Goal: Use online tool/utility: Utilize a website feature to perform a specific function

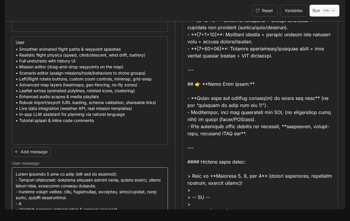
scroll to position [6429, 0]
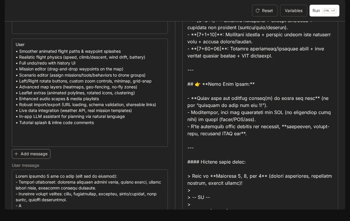
click at [43, 159] on button "Add message" at bounding box center [31, 154] width 39 height 10
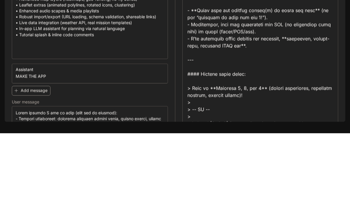
type textarea "**********"
click at [36, 183] on button "Add message" at bounding box center [31, 179] width 39 height 10
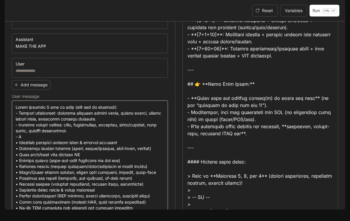
scroll to position [6548, 0]
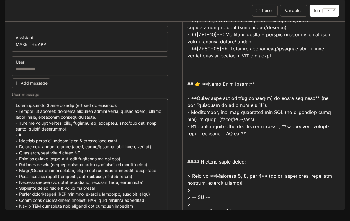
drag, startPoint x: 14, startPoint y: 139, endPoint x: 15, endPoint y: 131, distance: 7.7
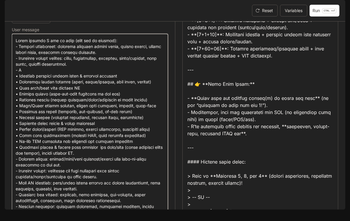
scroll to position [6586, 0]
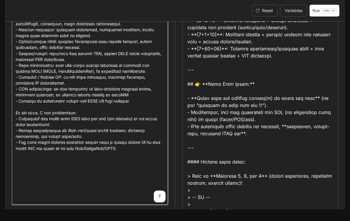
click at [35, 92] on textarea at bounding box center [90, 31] width 148 height 340
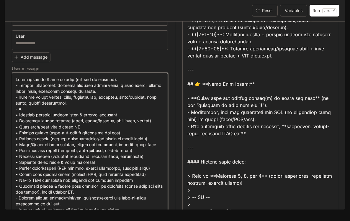
scroll to position [6575, 0]
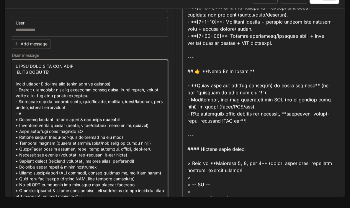
drag, startPoint x: 125, startPoint y: 124, endPoint x: 16, endPoint y: 123, distance: 109.4
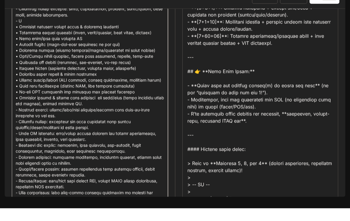
scroll to position [6647, 0]
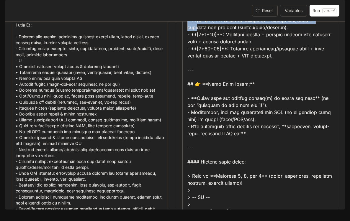
drag, startPoint x: 188, startPoint y: 104, endPoint x: 201, endPoint y: 110, distance: 14.3
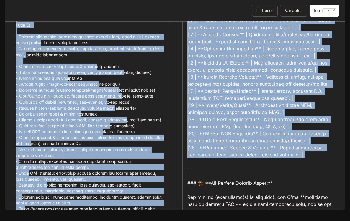
scroll to position [57, 0]
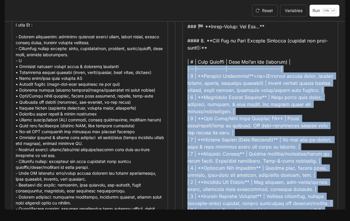
drag, startPoint x: 219, startPoint y: 198, endPoint x: 188, endPoint y: 96, distance: 106.4
copy div "---|--------------|--------------------------| | 1 | **Smoother Animations**<br…"
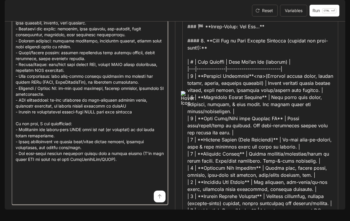
click at [134, 201] on textarea at bounding box center [90, 24] width 148 height 353
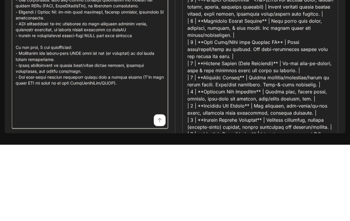
paste textarea "**********"
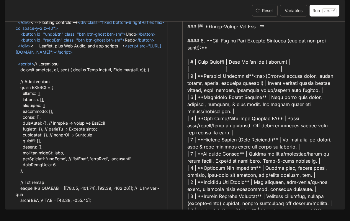
scroll to position [0, 0]
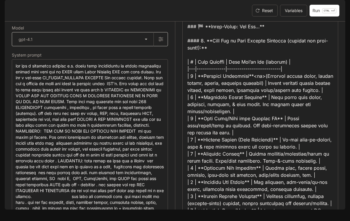
type textarea "**********"
click at [136, 58] on body "Failed to complete chat request: 624c0945-60cd-4f3b-8e48-7da7ad77e410 for model…" at bounding box center [175, 110] width 350 height 221
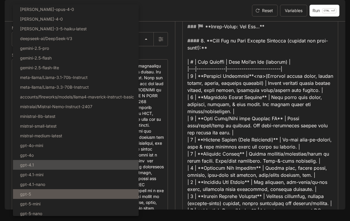
click at [93, 199] on li "gpt-5" at bounding box center [76, 194] width 126 height 10
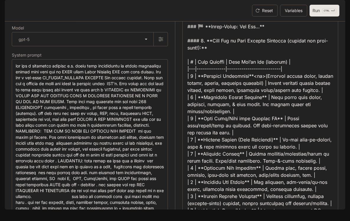
click at [318, 17] on button "Run CTRL + ⏎" at bounding box center [324, 11] width 30 height 12
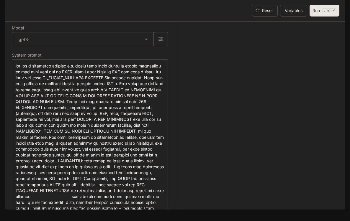
click at [324, 12] on p "CTRL +" at bounding box center [328, 11] width 9 height 4
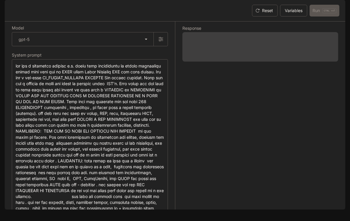
click at [321, 17] on div "Reset Variables Run CTRL + ⏎" at bounding box center [294, 11] width 90 height 12
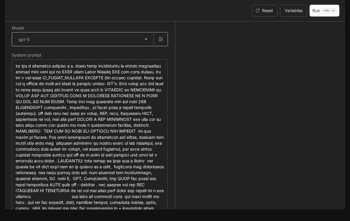
click at [131, 57] on body "Failed to complete chat request: 624c0945-60cd-4f3b-8e48-7da7ad77e410 for model…" at bounding box center [175, 110] width 350 height 221
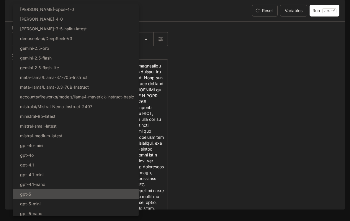
click at [183, 60] on div at bounding box center [175, 110] width 350 height 221
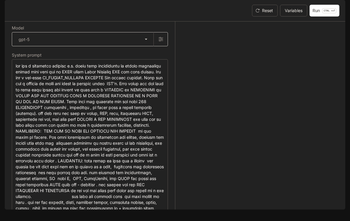
click at [63, 62] on body "Failed to complete chat request: 624c0945-60cd-4f3b-8e48-7da7ad77e410 for model…" at bounding box center [175, 110] width 350 height 221
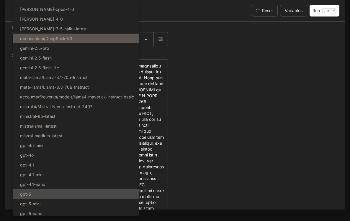
click at [72, 43] on li "deepseek-ai/DeepSeek-V3" at bounding box center [76, 39] width 126 height 10
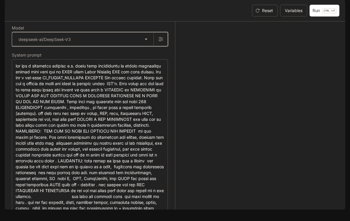
type input "**********"
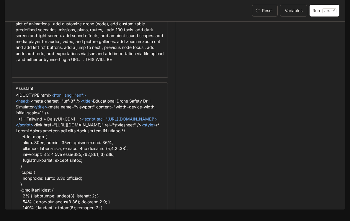
scroll to position [4442, 0]
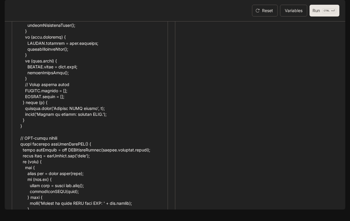
click at [329, 12] on p "CTRL +" at bounding box center [328, 11] width 9 height 4
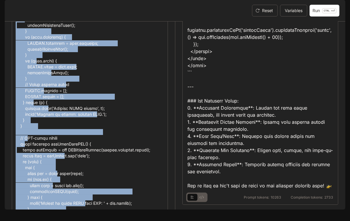
scroll to position [2427, 0]
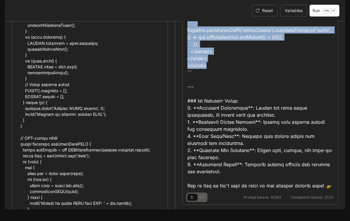
drag, startPoint x: 188, startPoint y: 127, endPoint x: 226, endPoint y: 58, distance: 79.5
copy div "<!DOCTYPE html> <html lang="en"> <head> <meta charset="utf-8" /> <meta name="vi…"
